Goal: Information Seeking & Learning: Learn about a topic

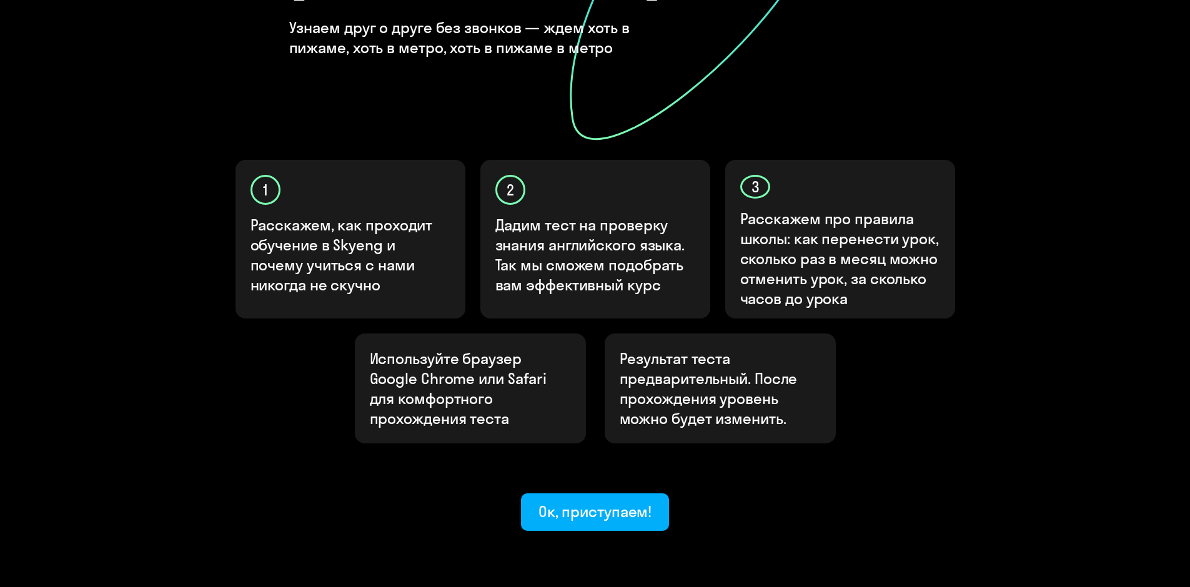
scroll to position [315, 0]
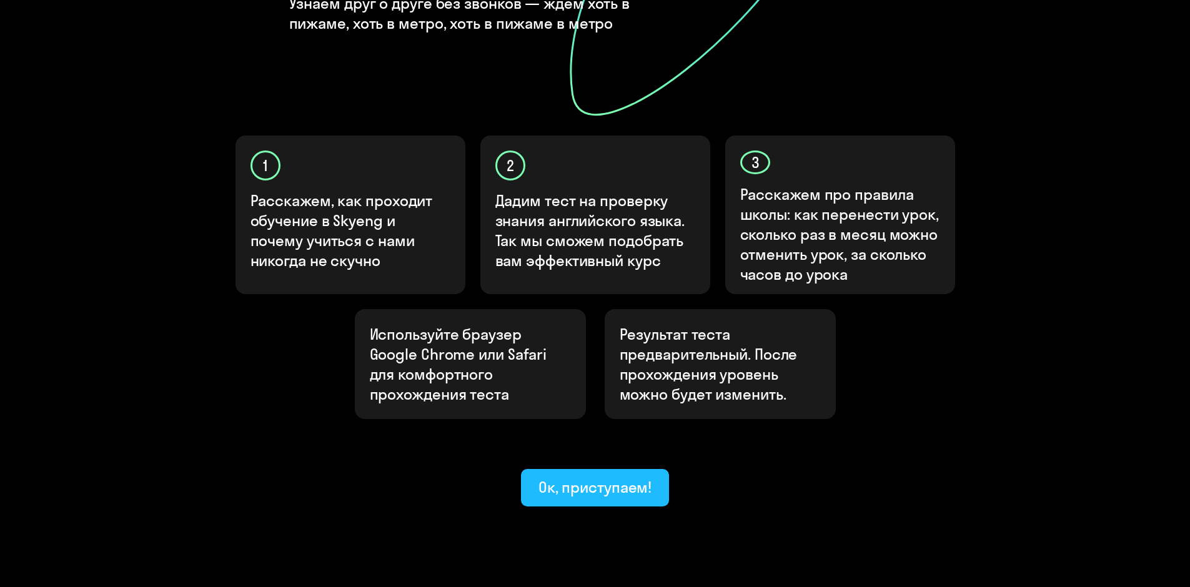
click at [638, 477] on div "Ок, приступаем!" at bounding box center [596, 487] width 114 height 20
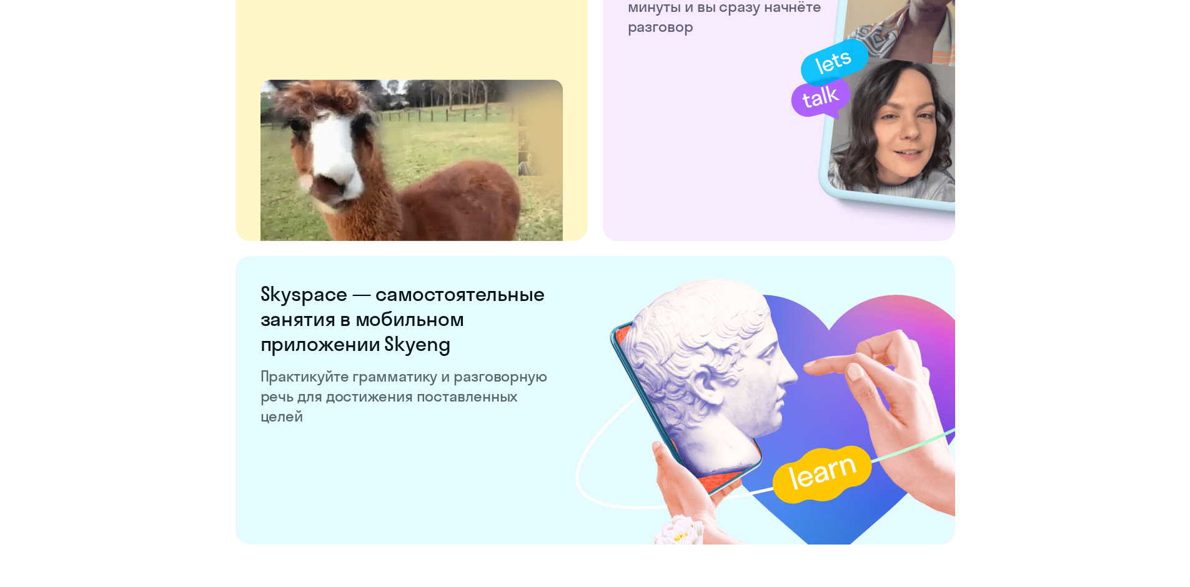
scroll to position [2309, 0]
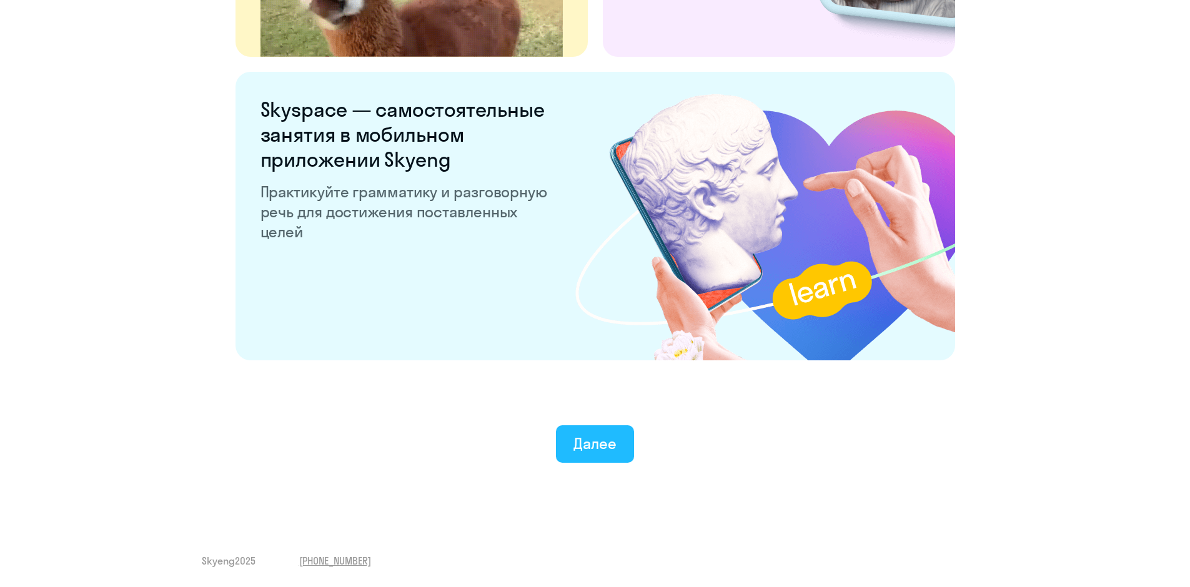
click at [613, 435] on div "Далее" at bounding box center [595, 444] width 43 height 20
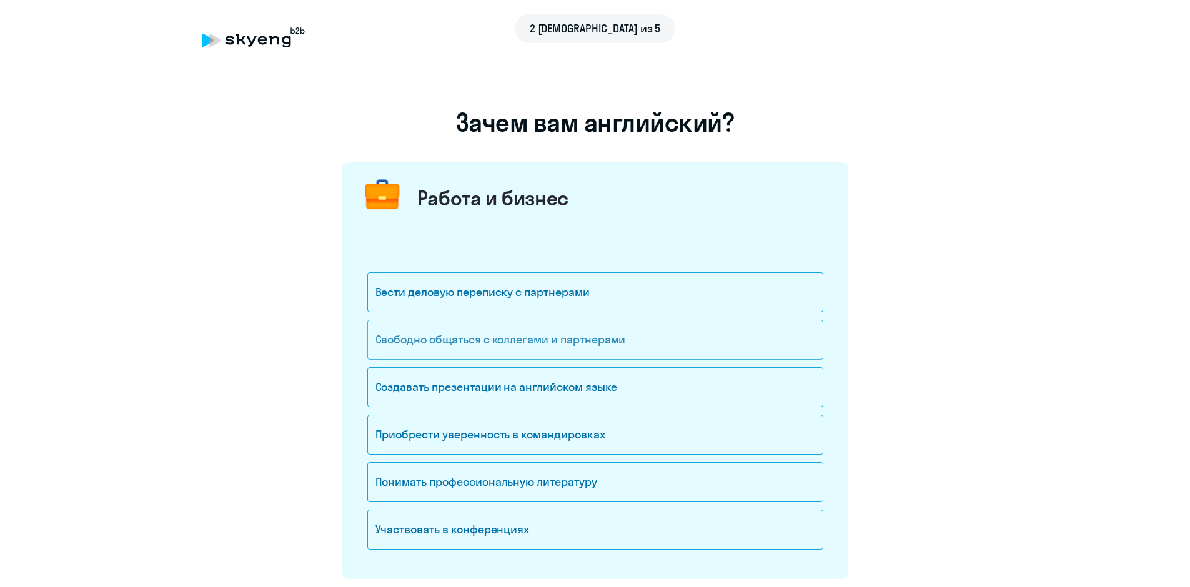
click at [580, 335] on div "Свободно общаться с коллегами и партнерами" at bounding box center [595, 340] width 456 height 40
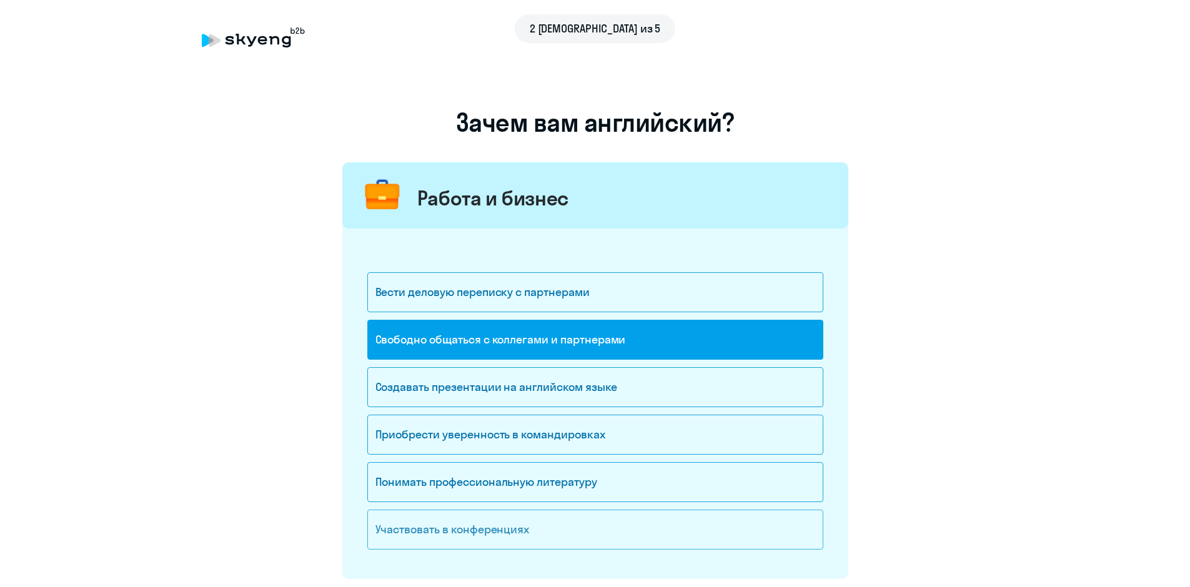
click at [495, 529] on div "Участвовать в конференциях" at bounding box center [595, 530] width 456 height 40
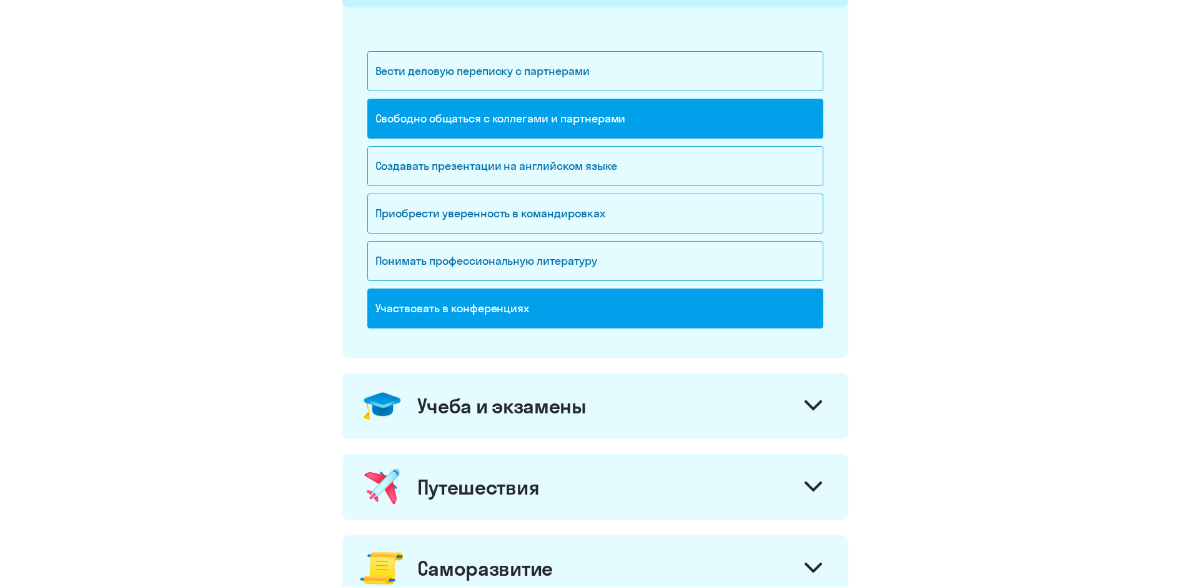
scroll to position [230, 0]
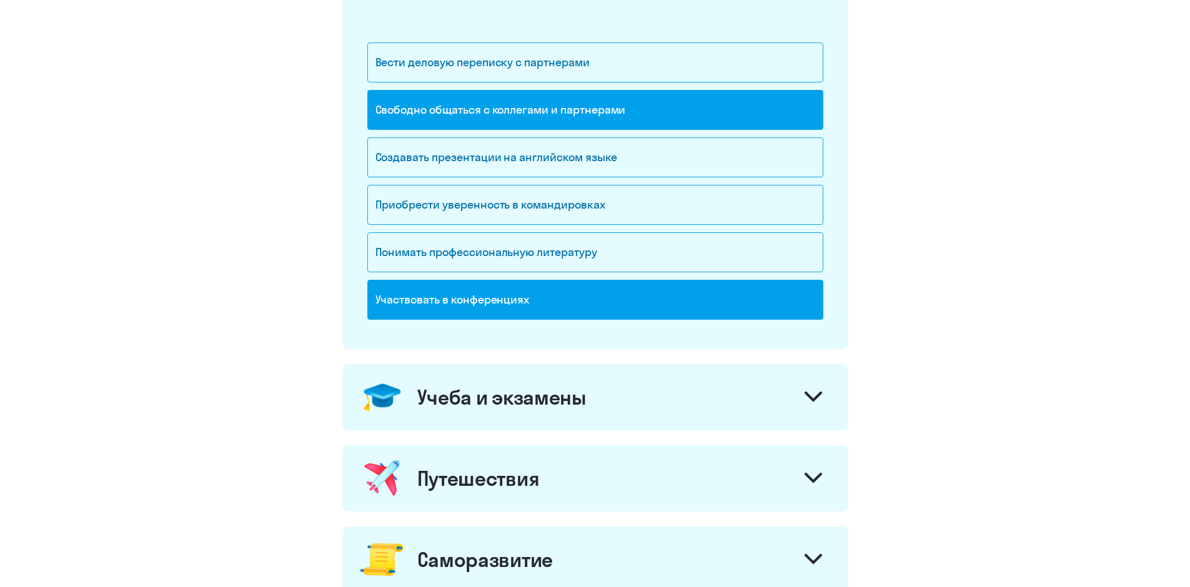
click at [815, 391] on div at bounding box center [814, 399] width 30 height 30
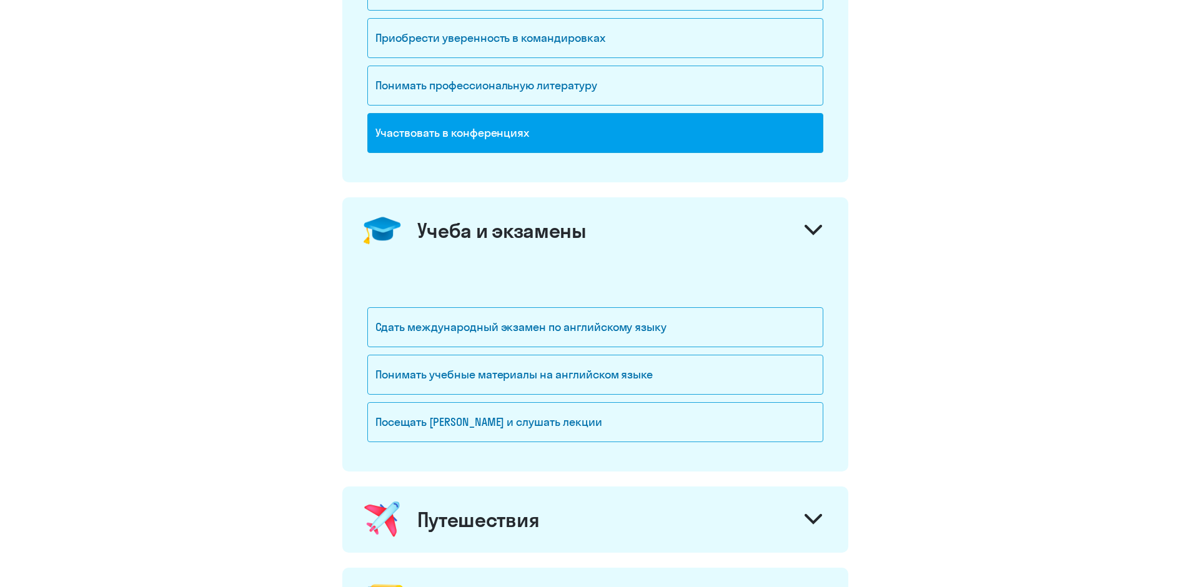
scroll to position [417, 0]
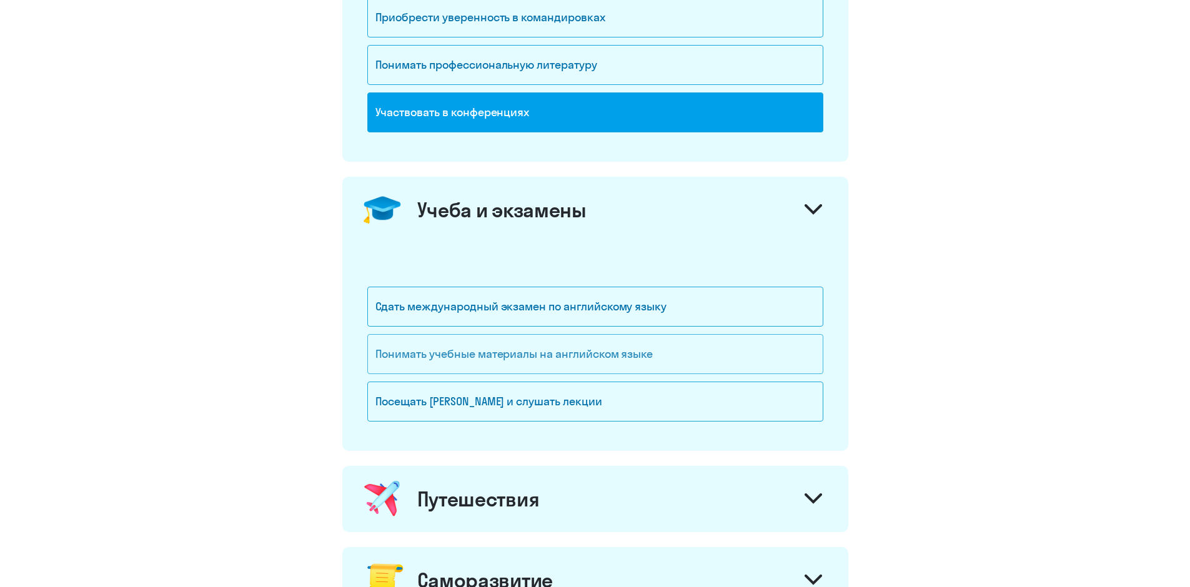
click at [594, 359] on div "Понимать учебные материалы на английском языке" at bounding box center [595, 354] width 456 height 40
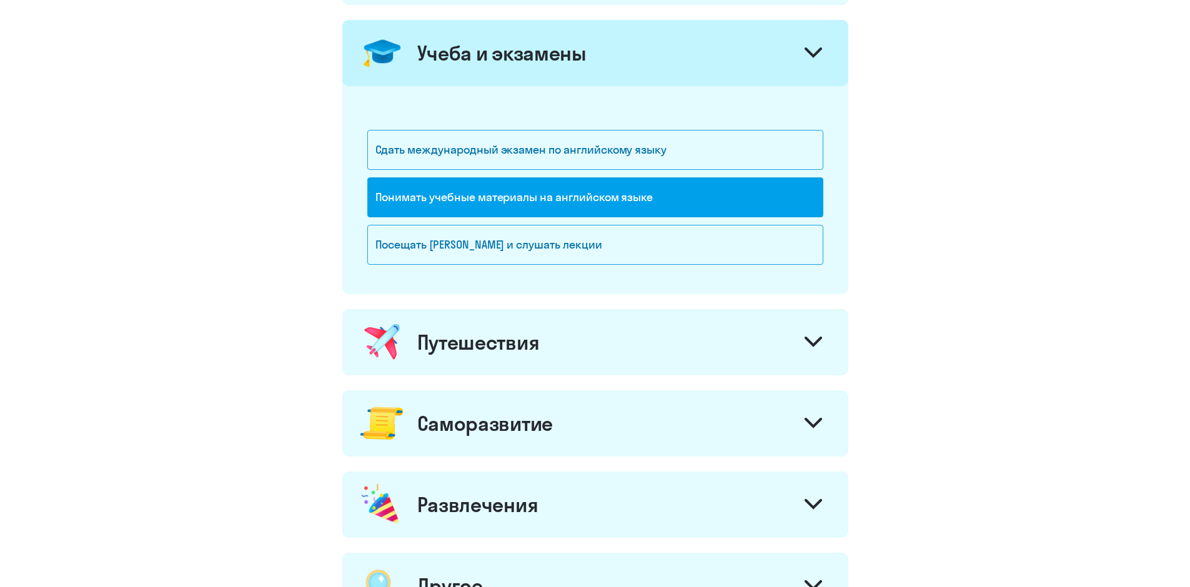
scroll to position [605, 0]
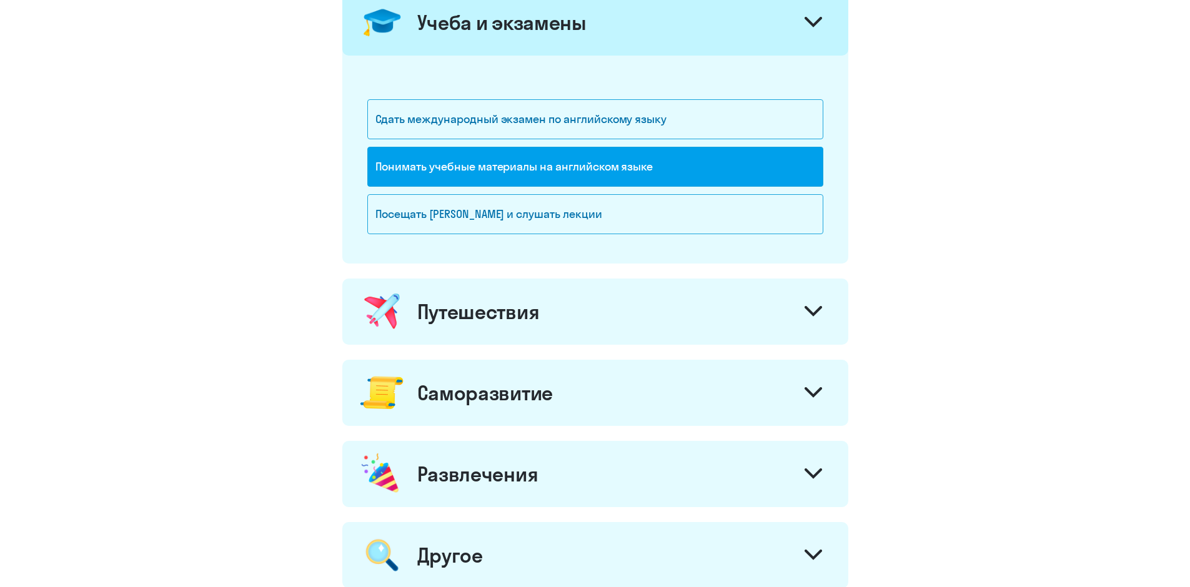
click at [806, 295] on div "Путешествия" at bounding box center [595, 312] width 506 height 66
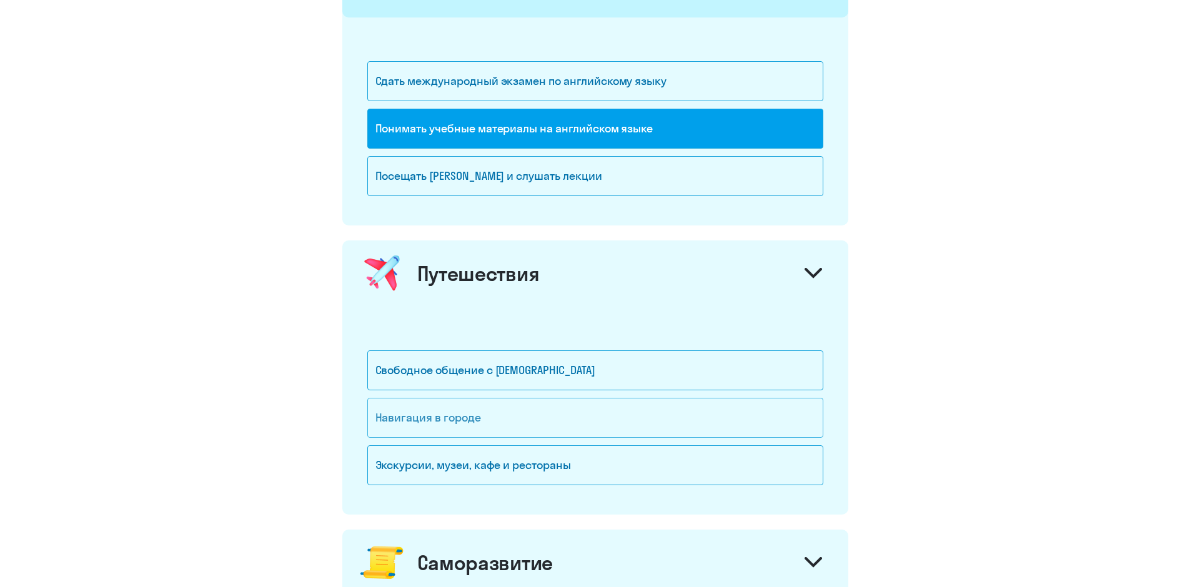
scroll to position [792, 0]
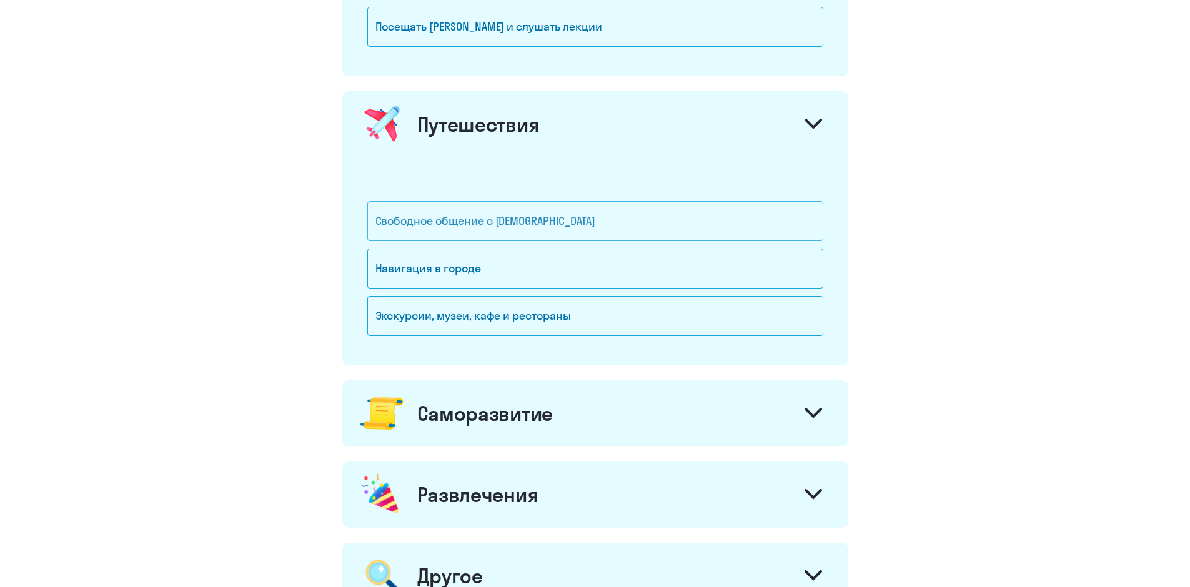
click at [498, 218] on div "Свободное общение с [DEMOGRAPHIC_DATA]" at bounding box center [595, 221] width 456 height 40
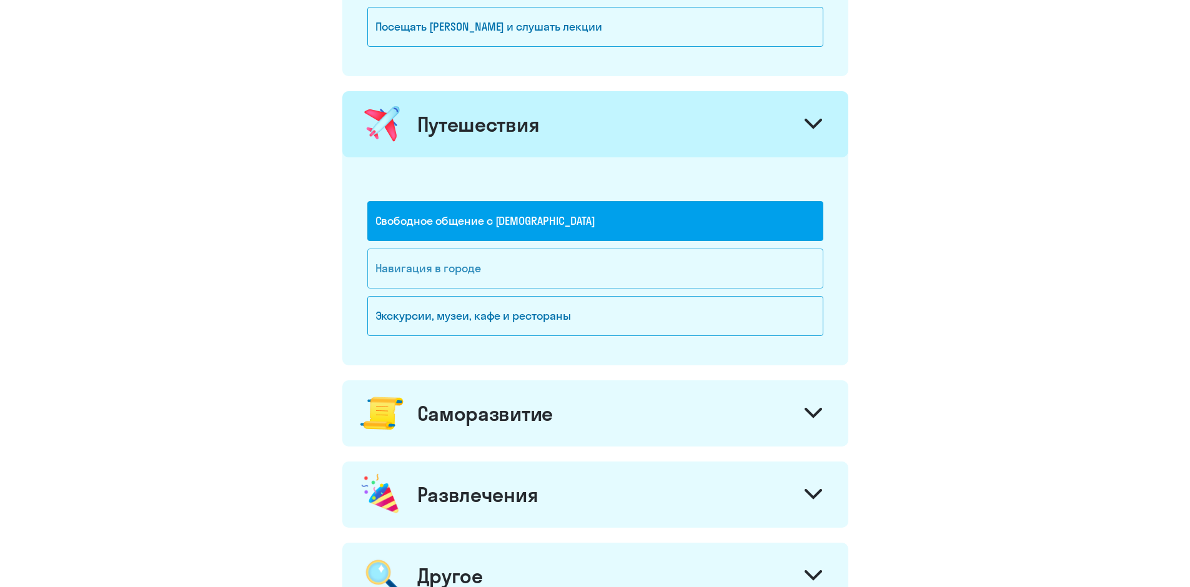
click at [489, 272] on div "Навигация в городе" at bounding box center [595, 269] width 456 height 40
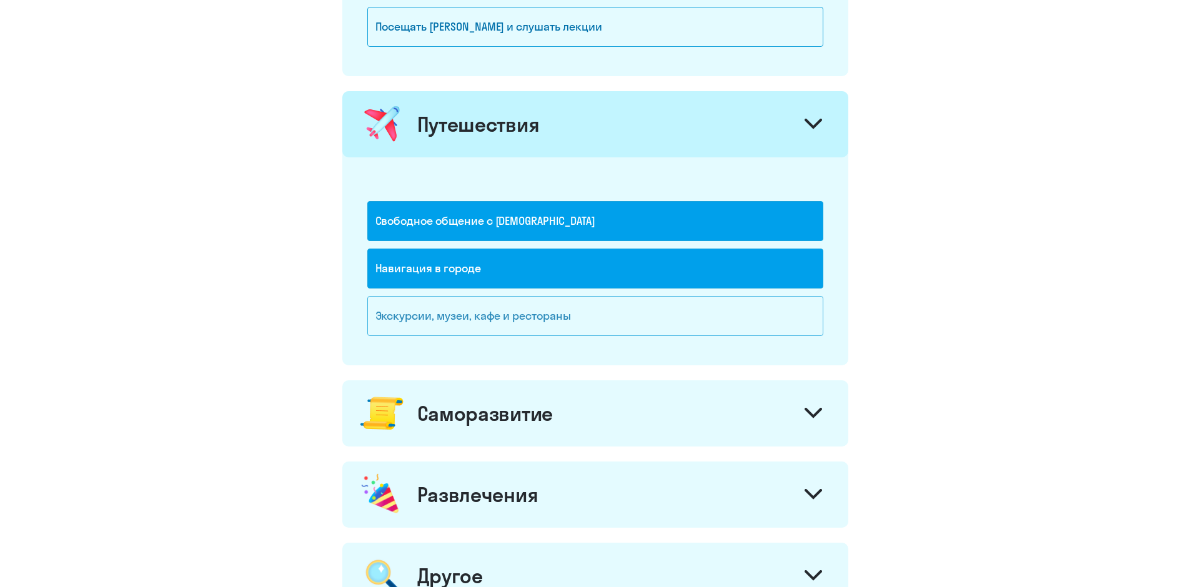
click at [520, 318] on div "Экскурсии, музеи, кафе и рестораны" at bounding box center [595, 316] width 456 height 40
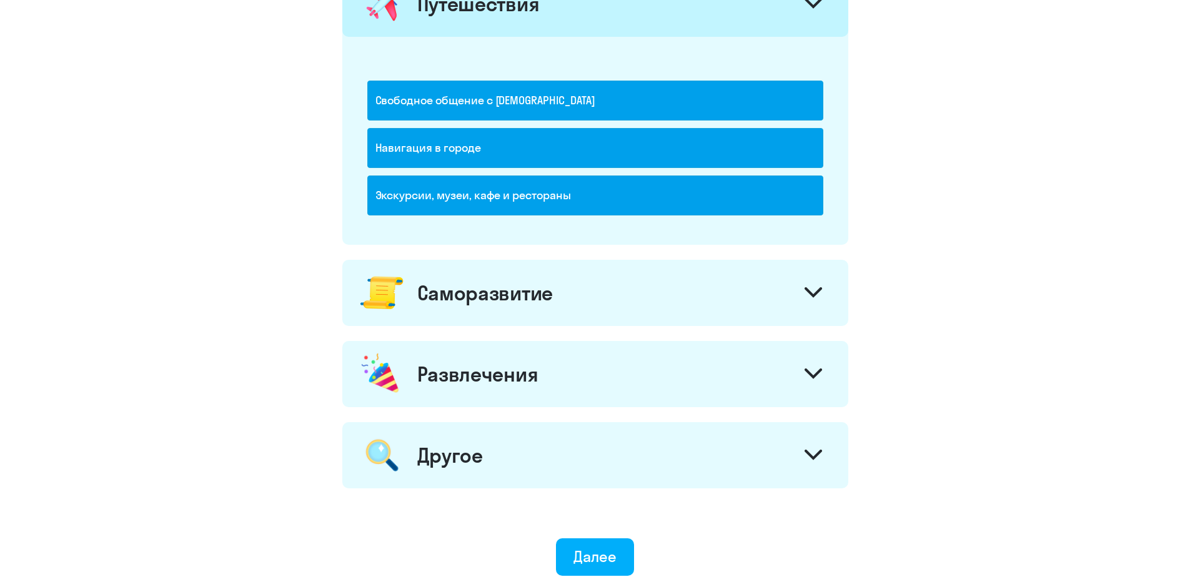
scroll to position [917, 0]
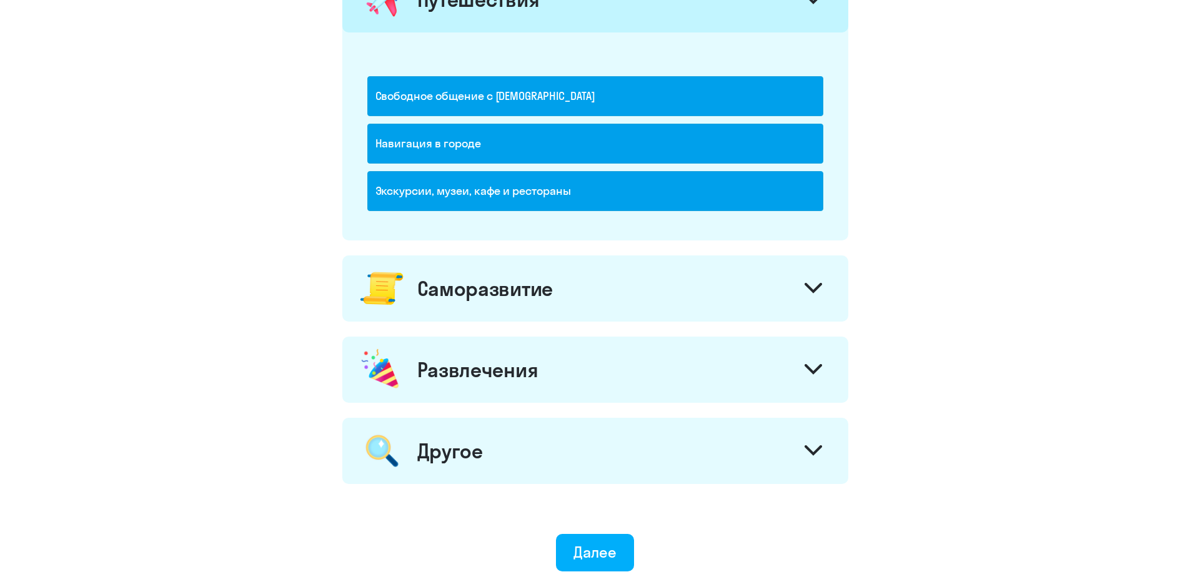
click at [814, 284] on icon at bounding box center [813, 288] width 17 height 11
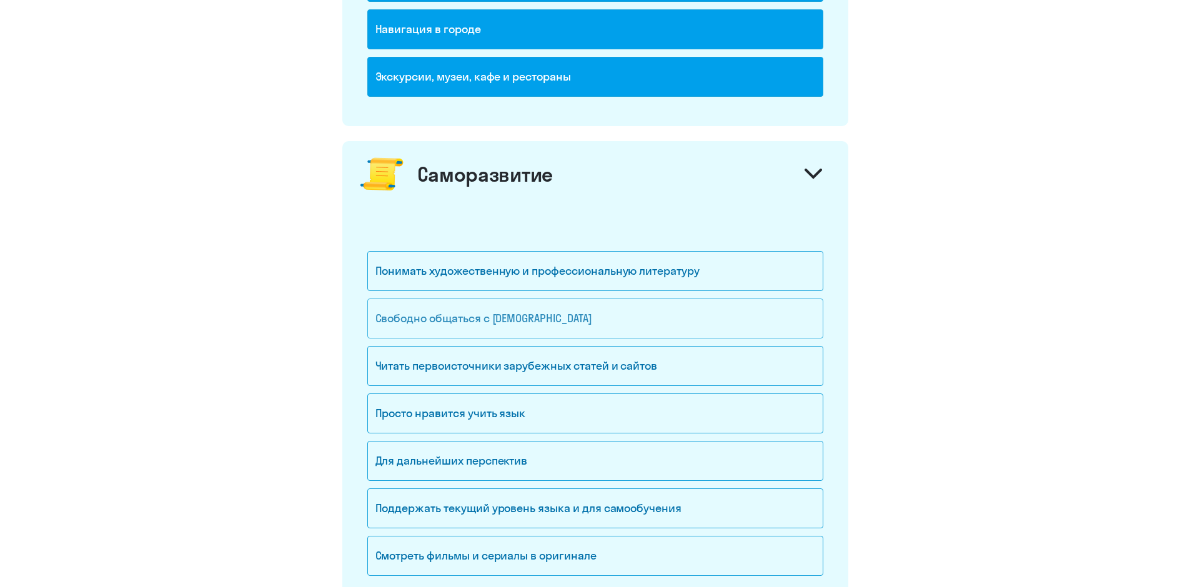
scroll to position [1042, 0]
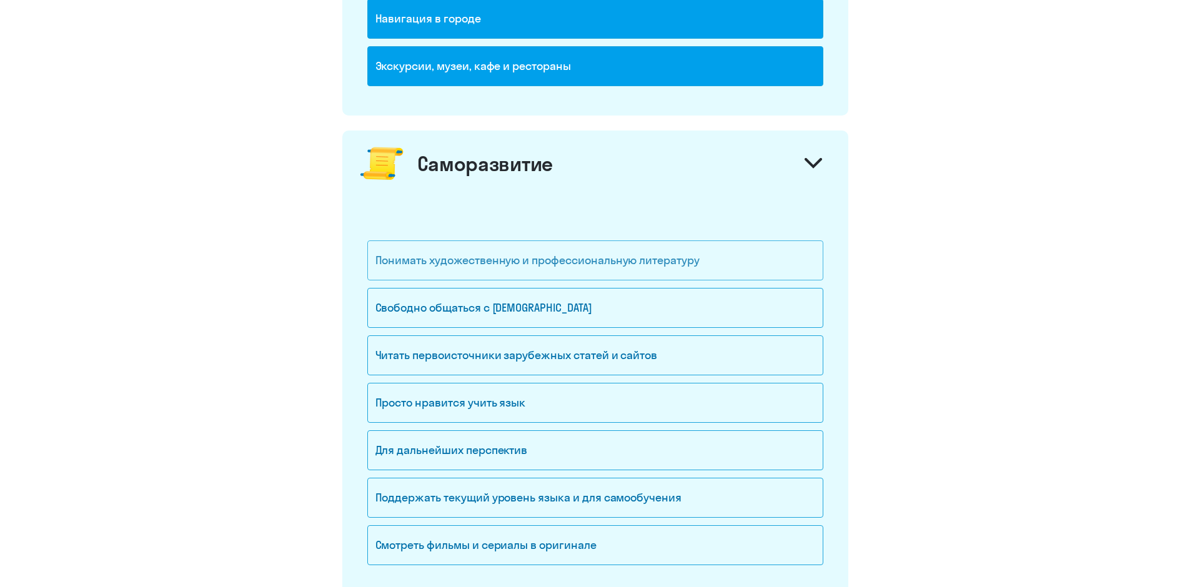
click at [621, 257] on div "Понимать художественную и профессиональную литературу" at bounding box center [595, 261] width 456 height 40
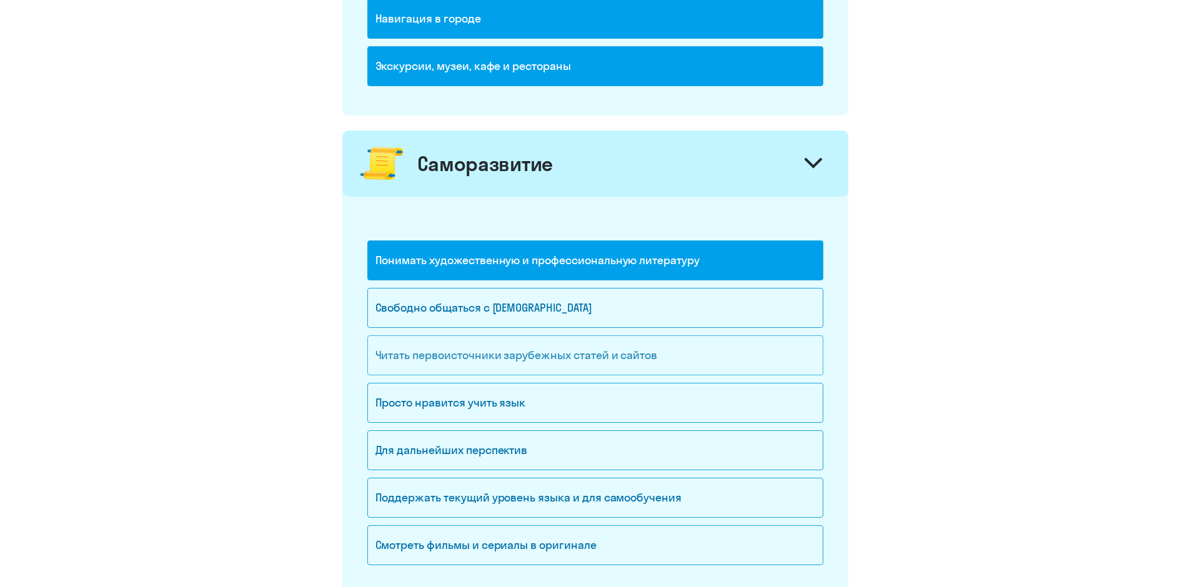
scroll to position [1105, 0]
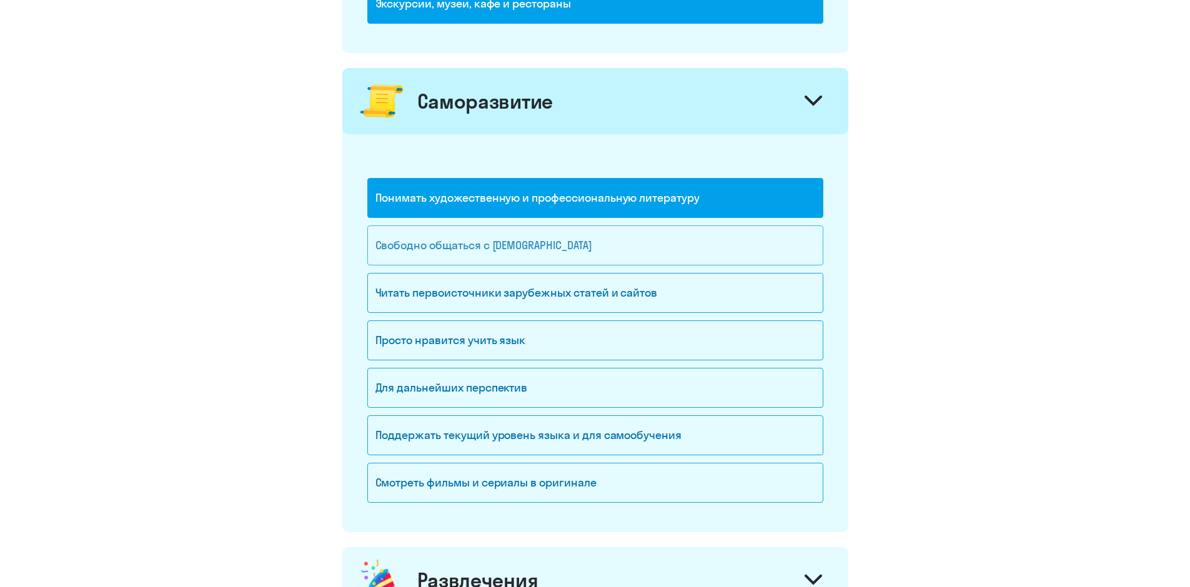
click at [576, 244] on div "Свободно общаться с [DEMOGRAPHIC_DATA]" at bounding box center [595, 246] width 456 height 40
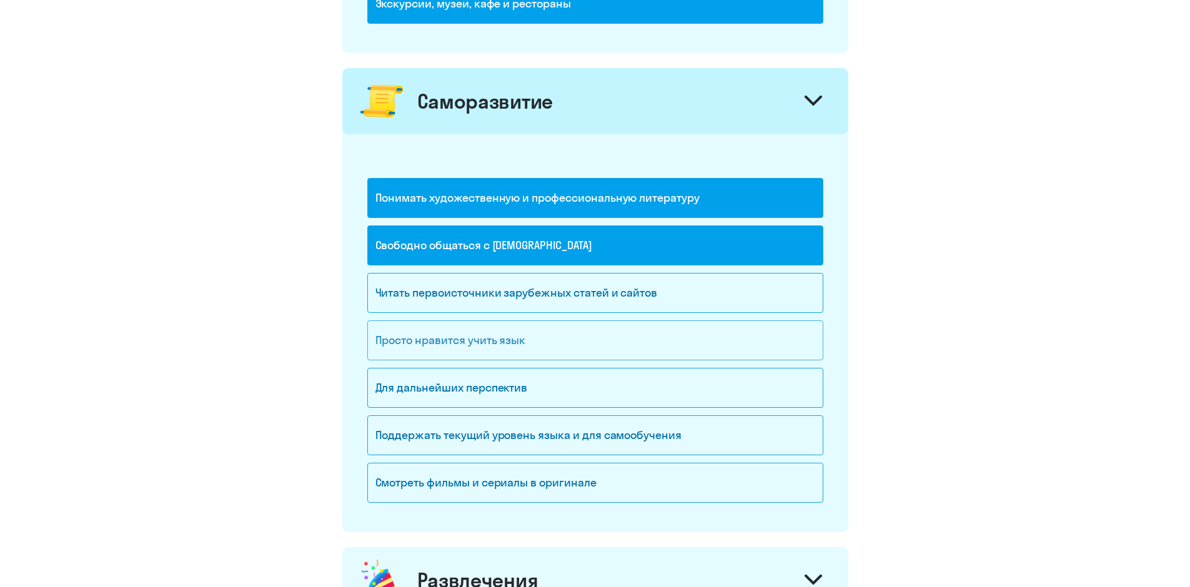
click at [505, 342] on div "Просто нравится учить язык" at bounding box center [595, 341] width 456 height 40
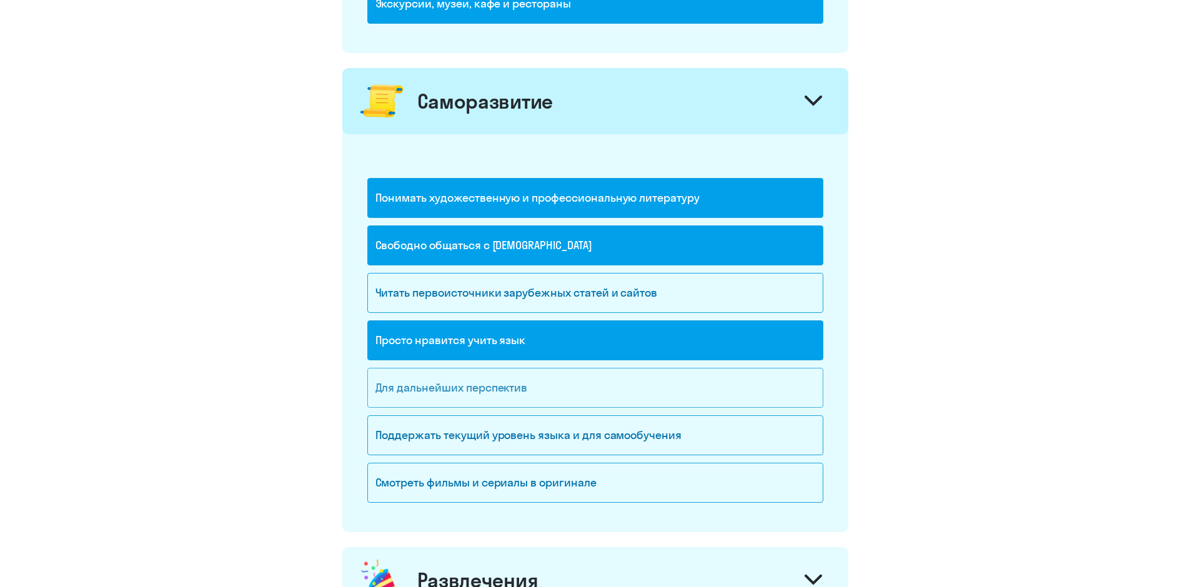
click at [520, 388] on div "Для дальнейших перспектив" at bounding box center [595, 388] width 456 height 40
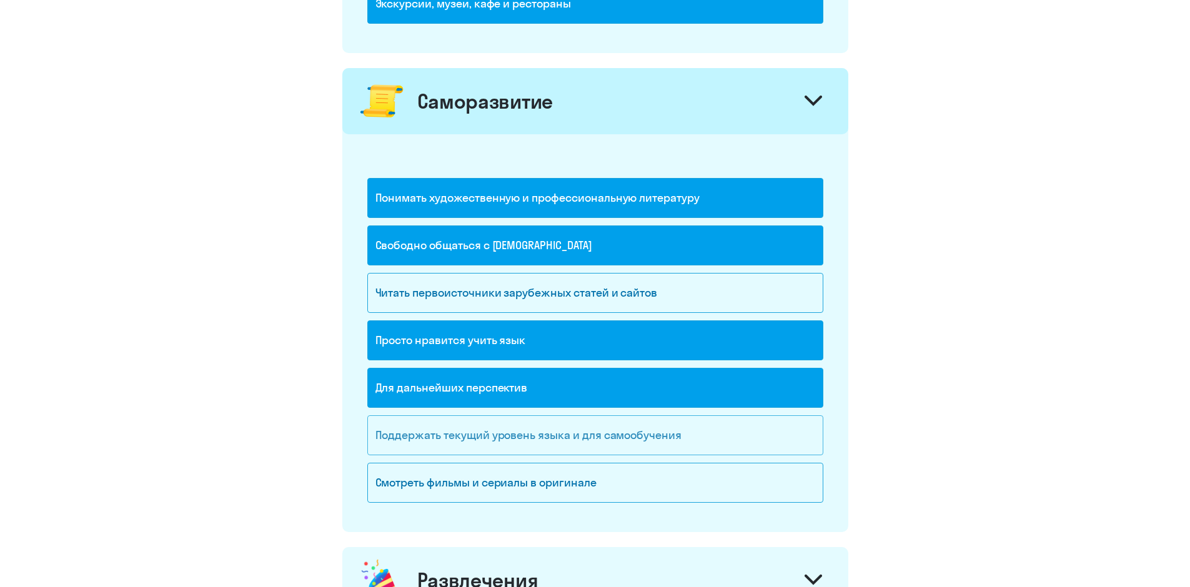
click at [687, 442] on div "Поддержать текущий уровень языка и для cамообучения" at bounding box center [595, 436] width 456 height 40
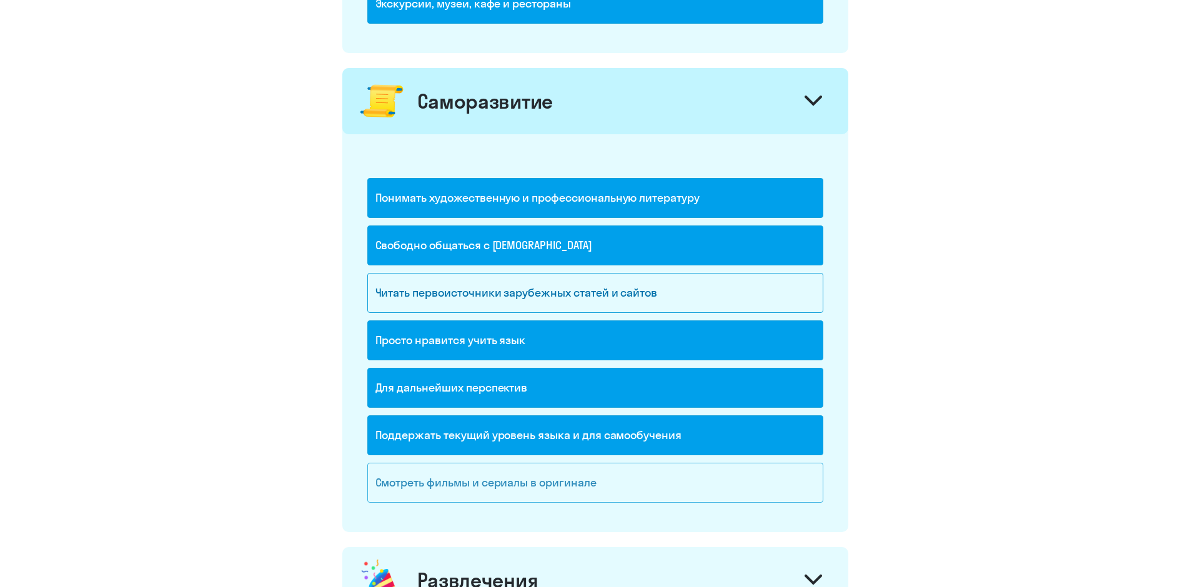
click at [617, 475] on div "Смотреть фильмы и сериалы в оригинале" at bounding box center [595, 483] width 456 height 40
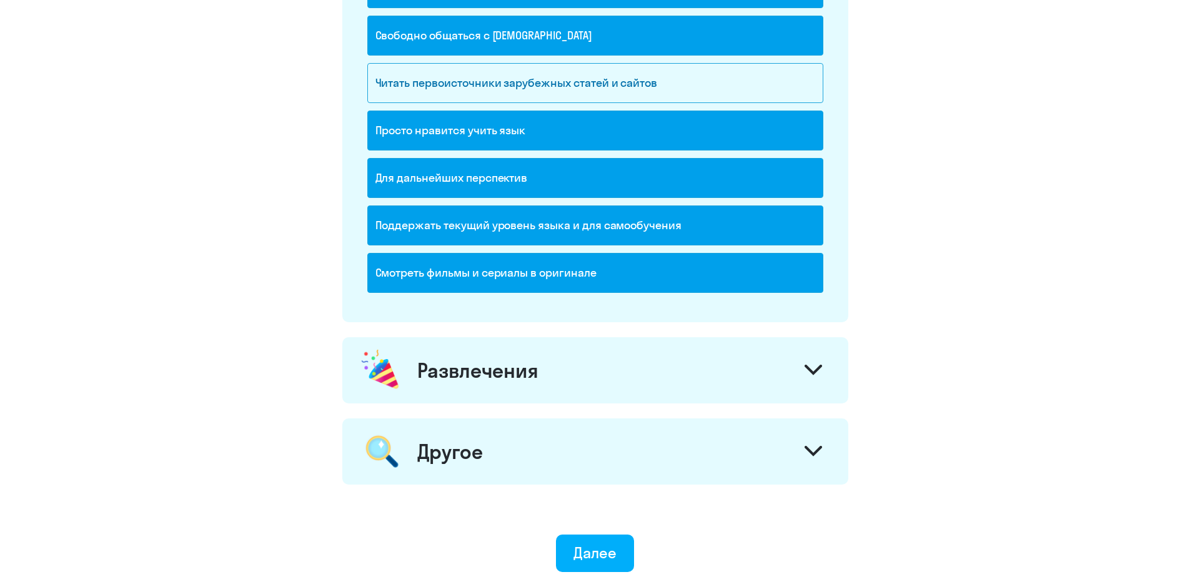
scroll to position [1355, 0]
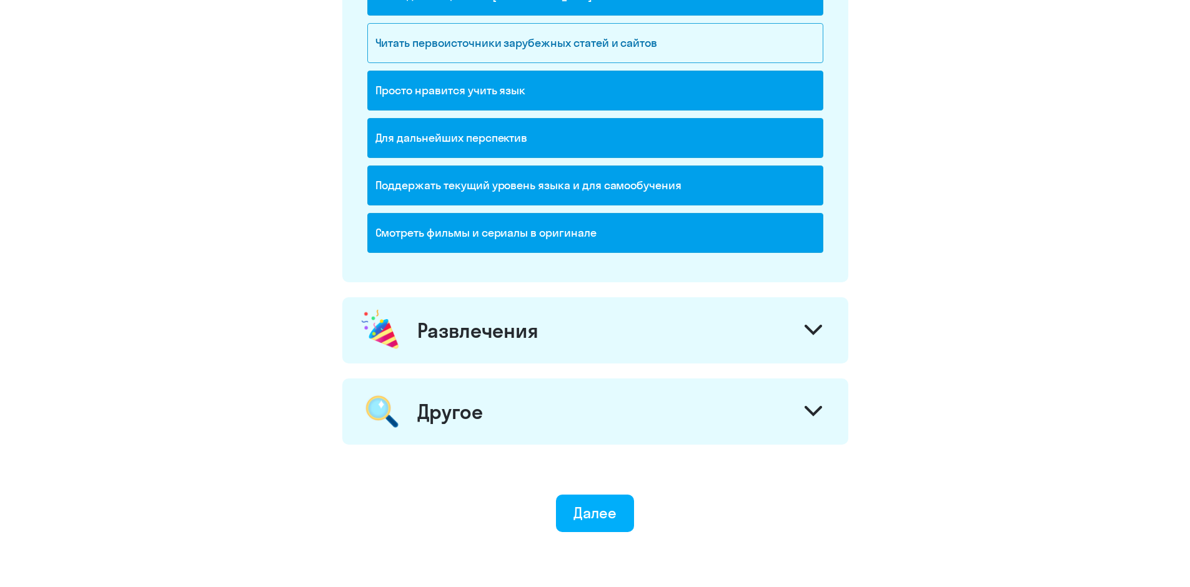
click at [452, 340] on div "Развлечения" at bounding box center [477, 330] width 121 height 25
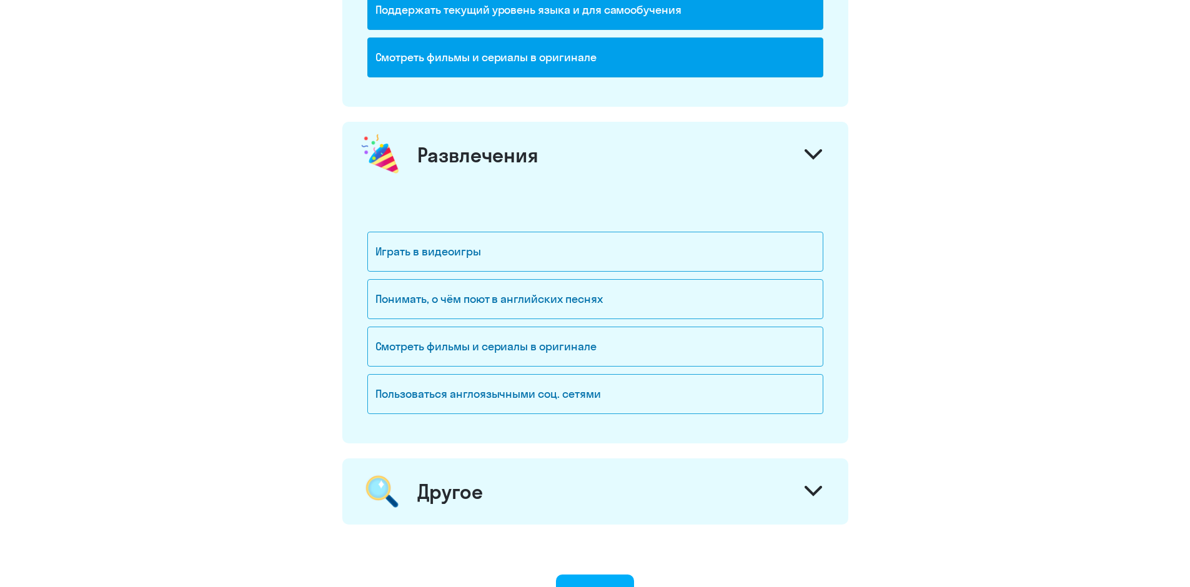
scroll to position [1542, 0]
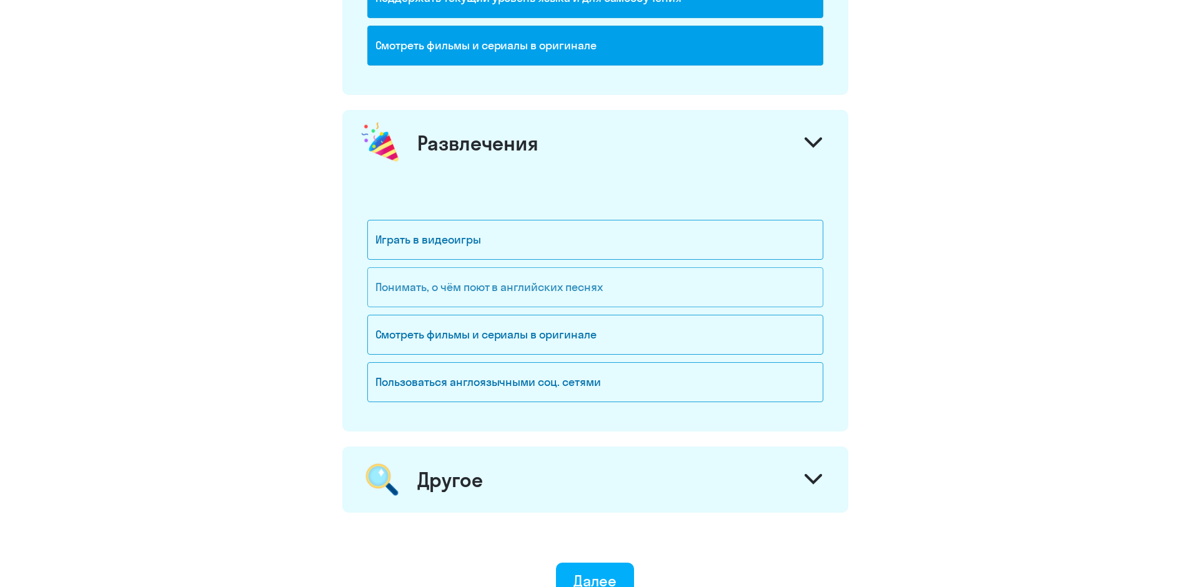
click at [558, 271] on div "Понимать, о чём поют в английских песнях" at bounding box center [595, 287] width 456 height 40
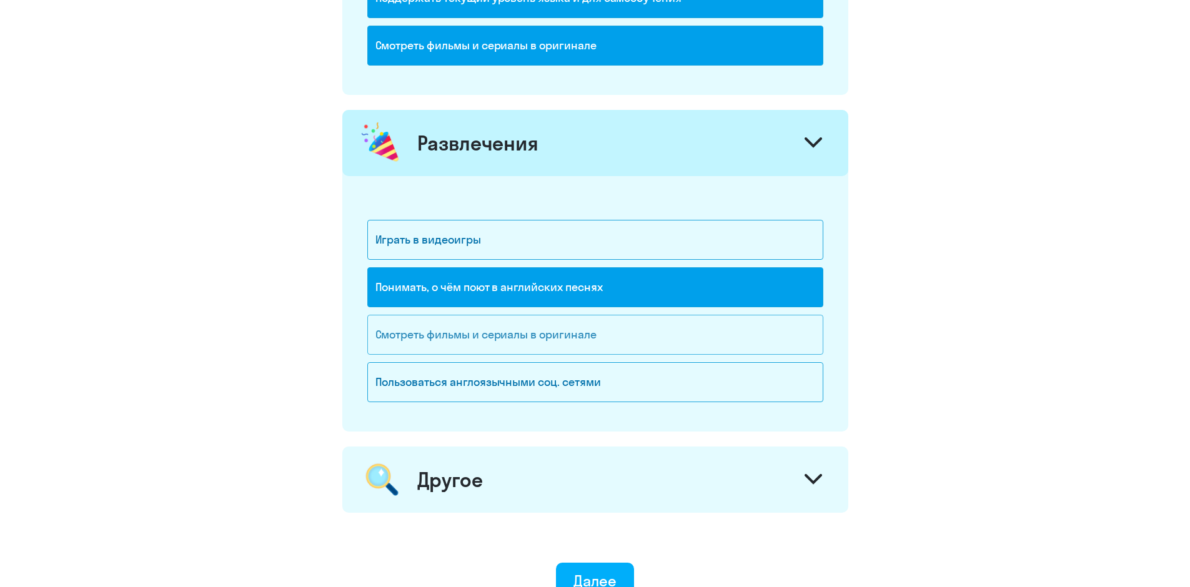
click at [610, 337] on div "Смотреть фильмы и сериалы в оригинале" at bounding box center [595, 335] width 456 height 40
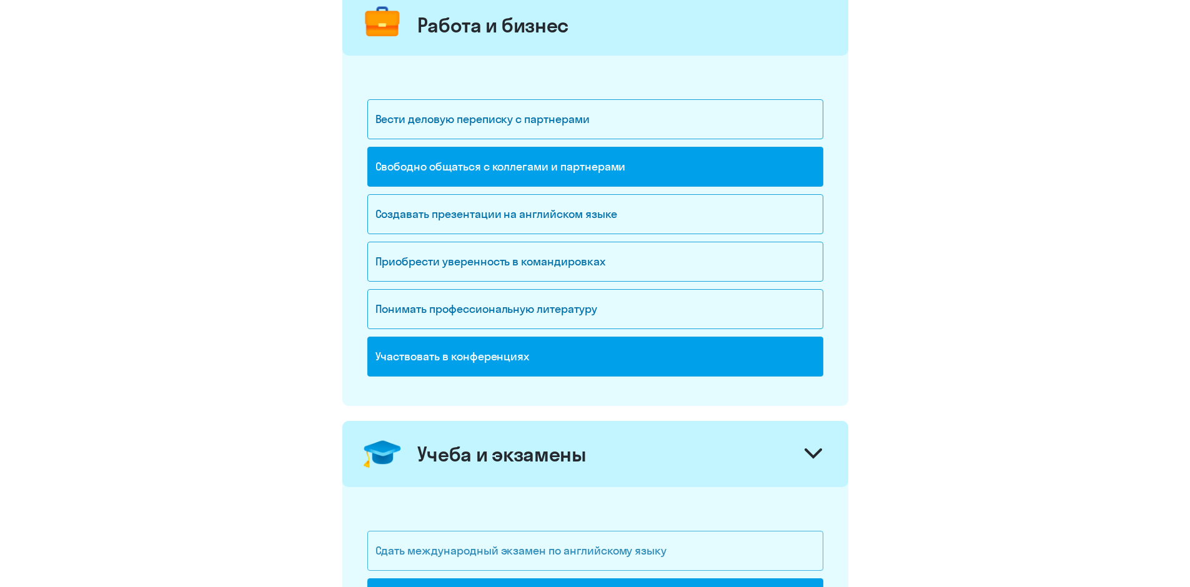
scroll to position [0, 0]
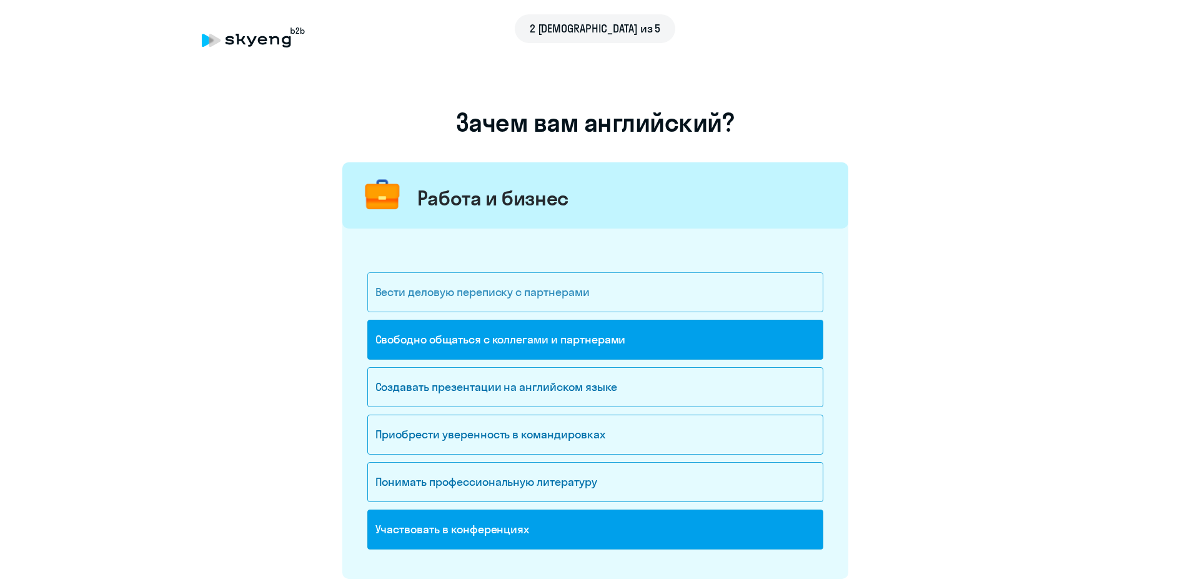
click at [519, 289] on div "Вести деловую переписку с партнерами" at bounding box center [595, 292] width 456 height 40
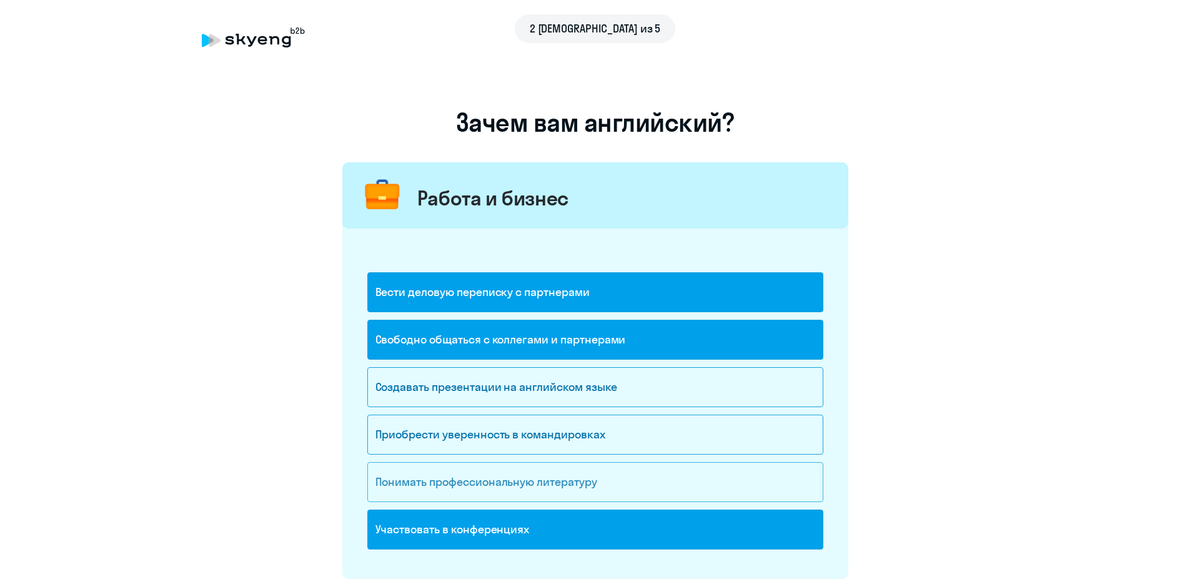
click at [502, 485] on div "Понимать профессиональную литературу" at bounding box center [595, 482] width 456 height 40
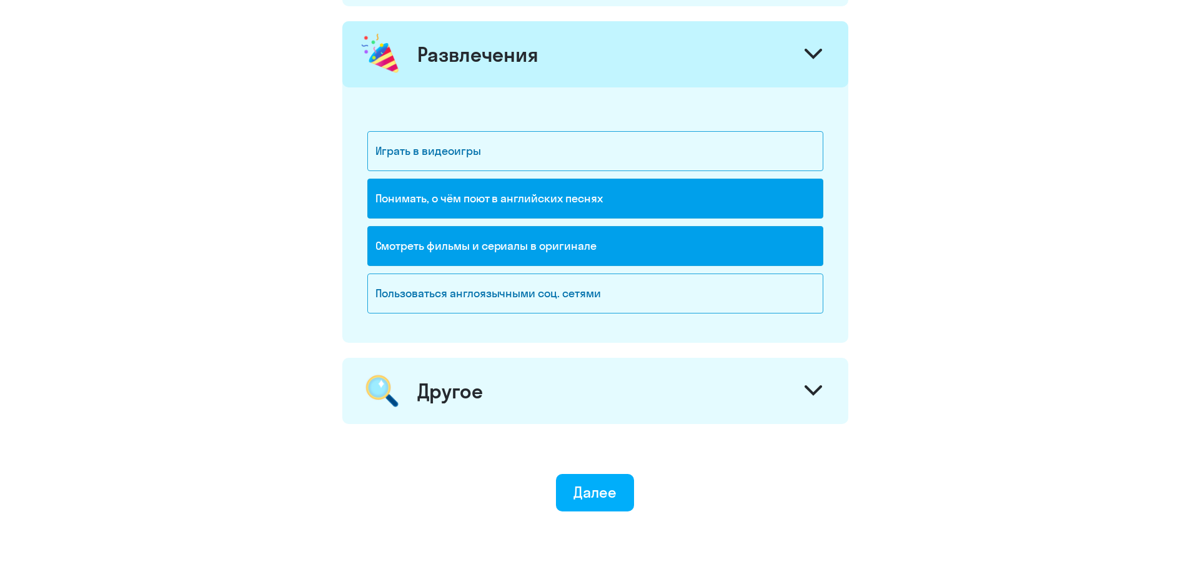
scroll to position [1675, 0]
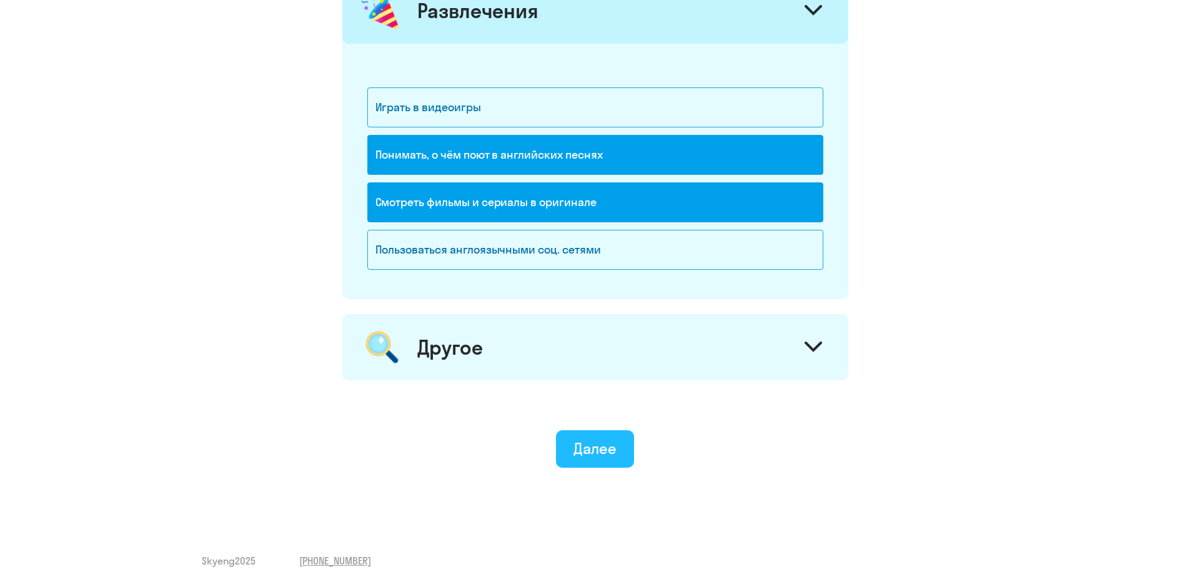
click at [585, 452] on div "Далее" at bounding box center [595, 449] width 43 height 20
